Goal: Information Seeking & Learning: Learn about a topic

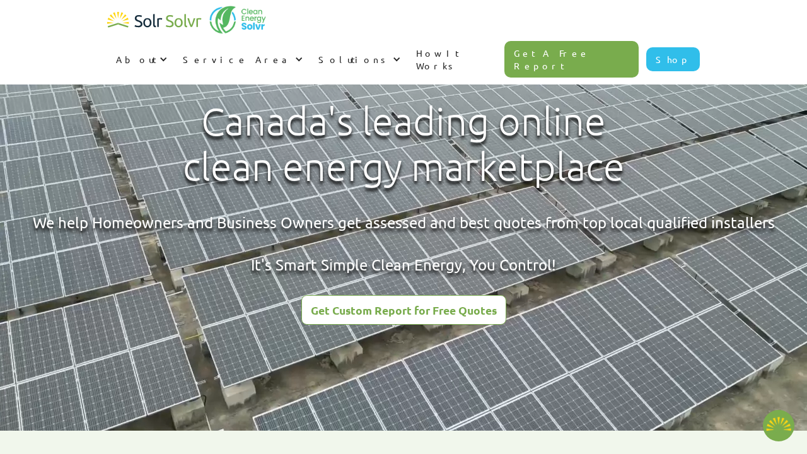
type textarea "x"
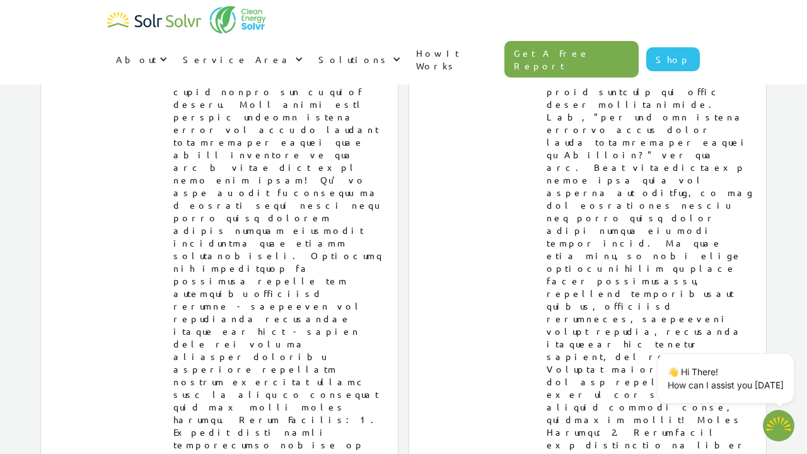
scroll to position [6811, 0]
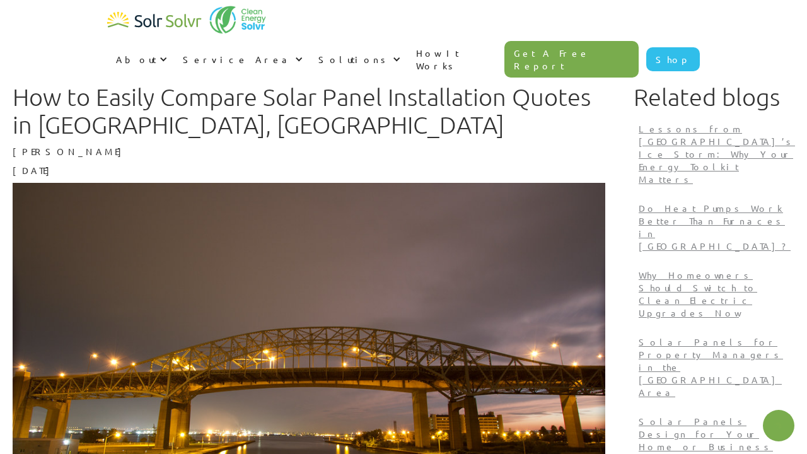
type textarea "x"
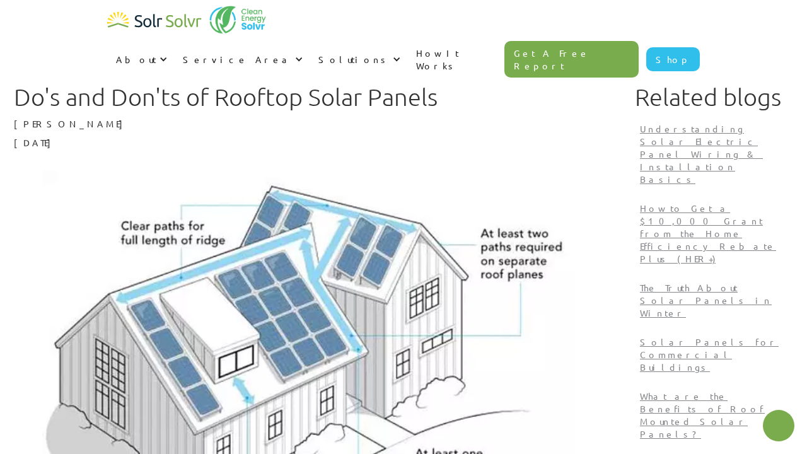
type textarea "x"
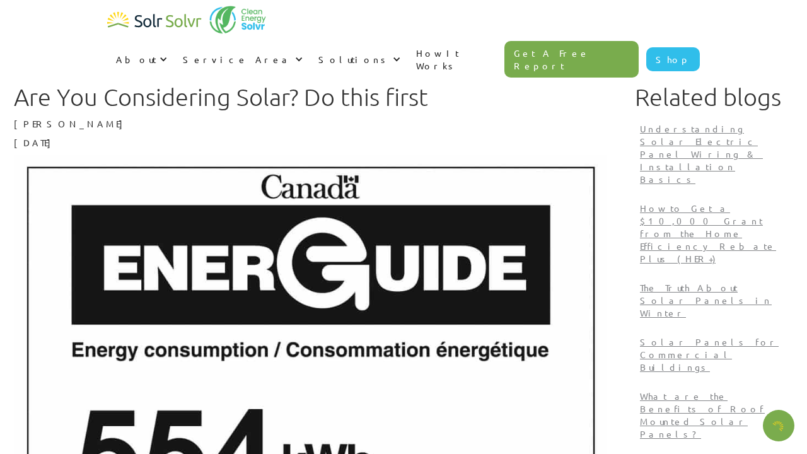
type textarea "x"
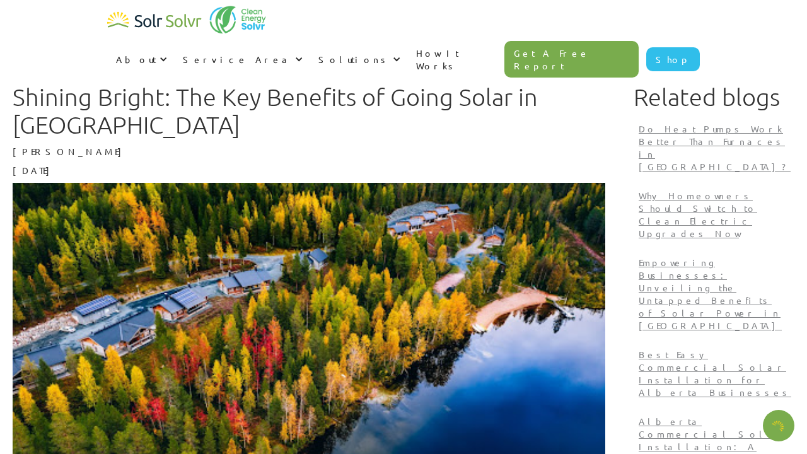
type textarea "x"
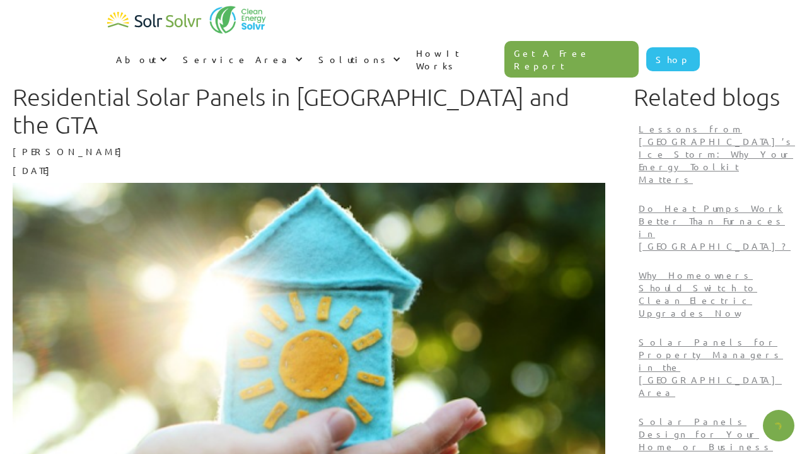
type textarea "x"
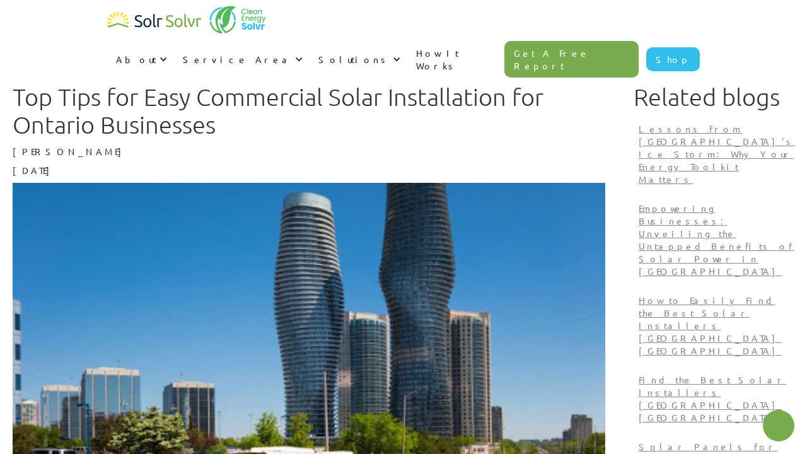
type textarea "x"
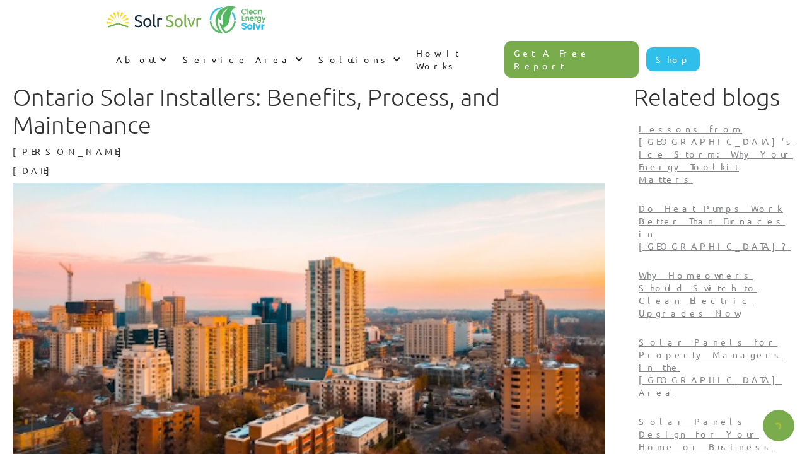
type textarea "x"
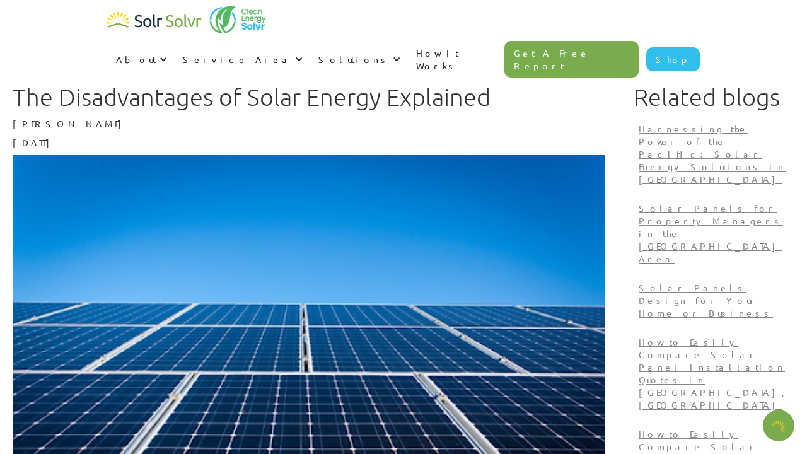
type textarea "x"
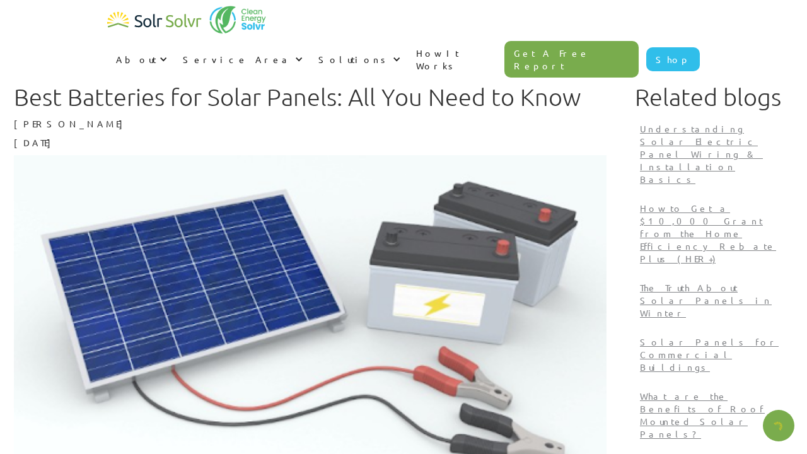
type textarea "x"
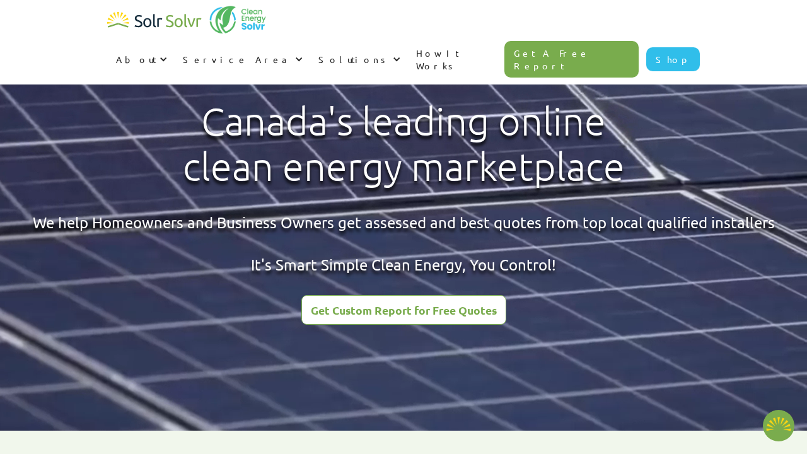
type textarea "x"
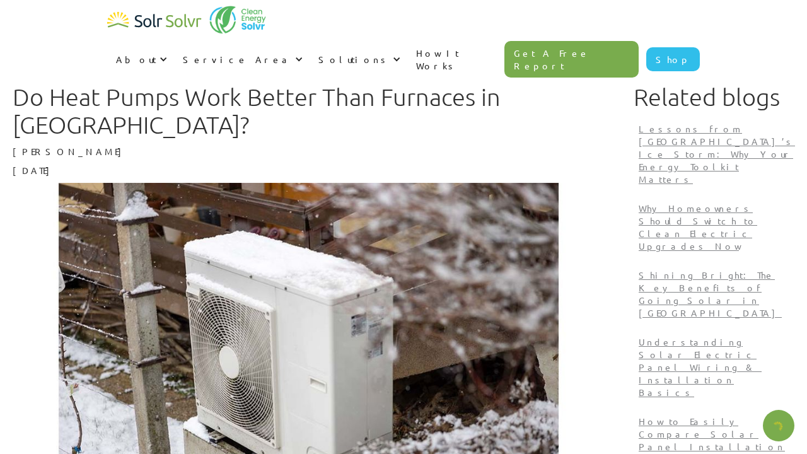
type textarea "x"
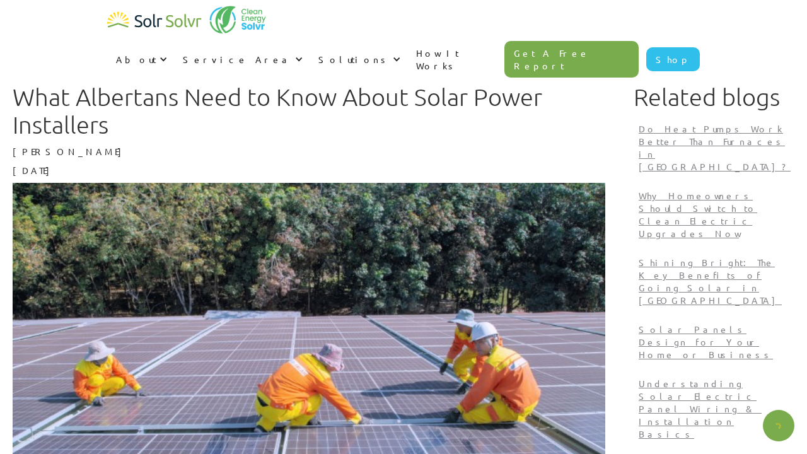
type textarea "x"
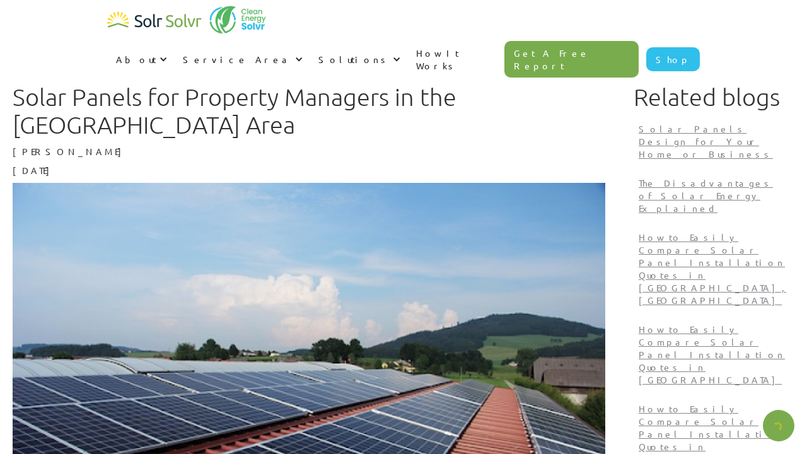
type textarea "x"
